Goal: Entertainment & Leisure: Consume media (video, audio)

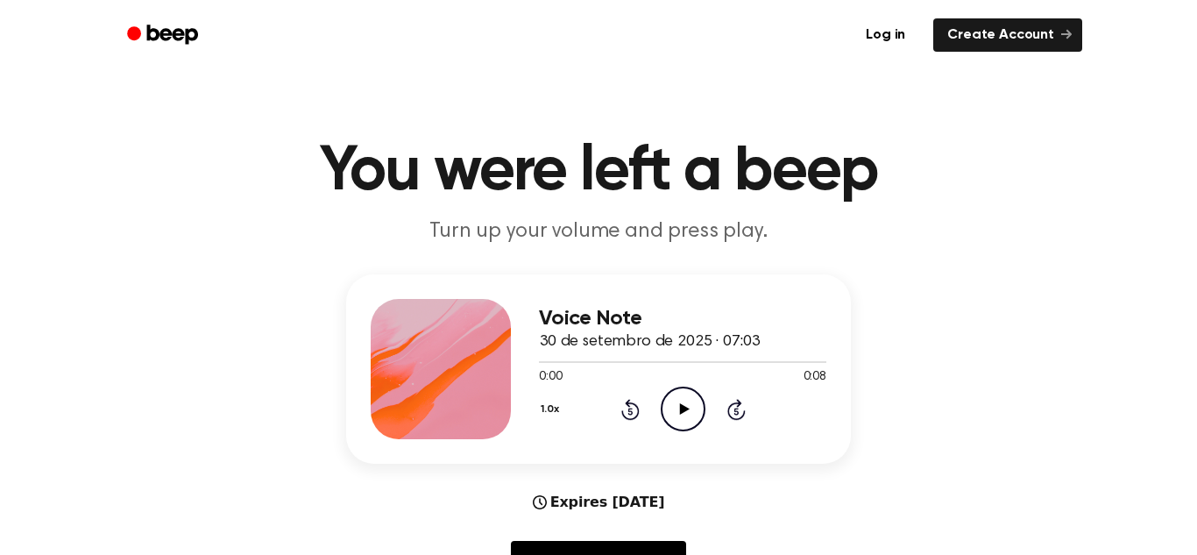
click at [683, 408] on icon at bounding box center [684, 408] width 10 height 11
click at [697, 399] on icon "Play Audio" at bounding box center [683, 408] width 45 height 45
click at [690, 399] on icon "Play Audio" at bounding box center [683, 408] width 45 height 45
click at [679, 406] on icon at bounding box center [684, 408] width 10 height 11
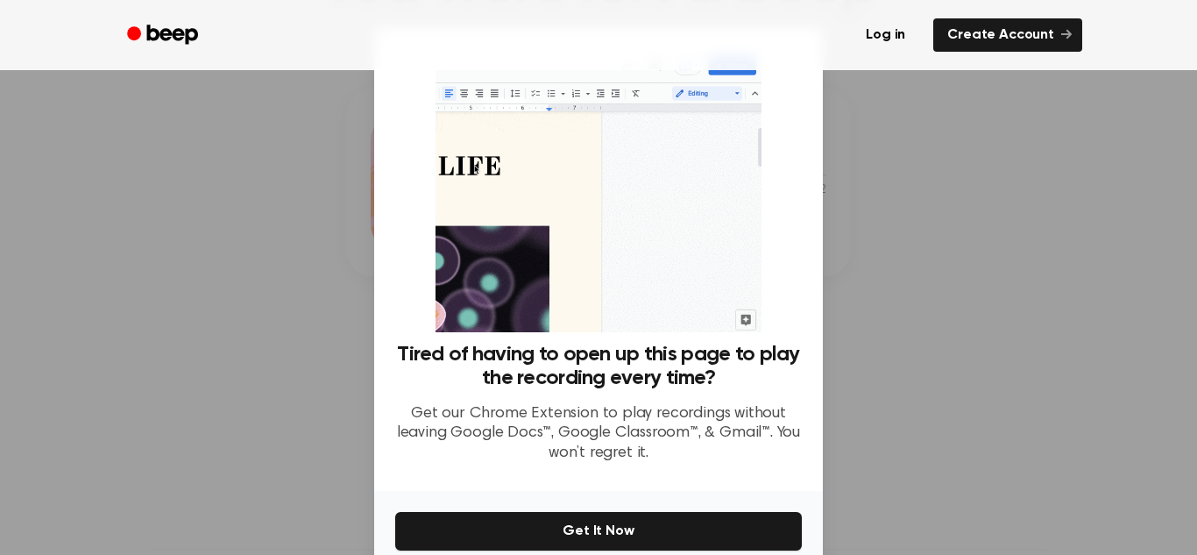
scroll to position [259, 0]
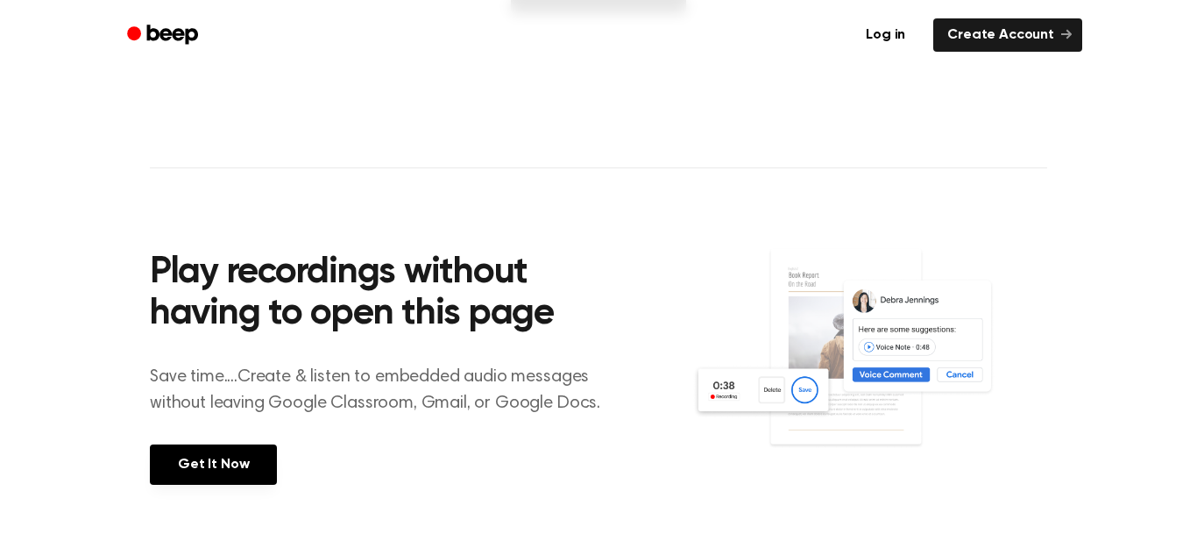
scroll to position [259, 0]
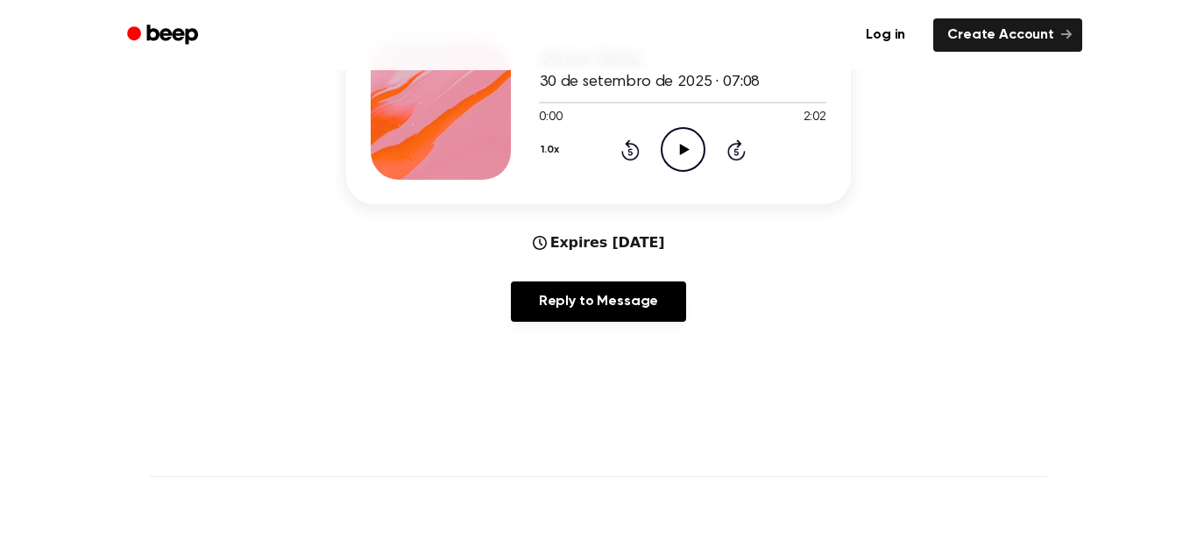
click at [685, 155] on icon "Play Audio" at bounding box center [683, 149] width 45 height 45
